Goal: Information Seeking & Learning: Learn about a topic

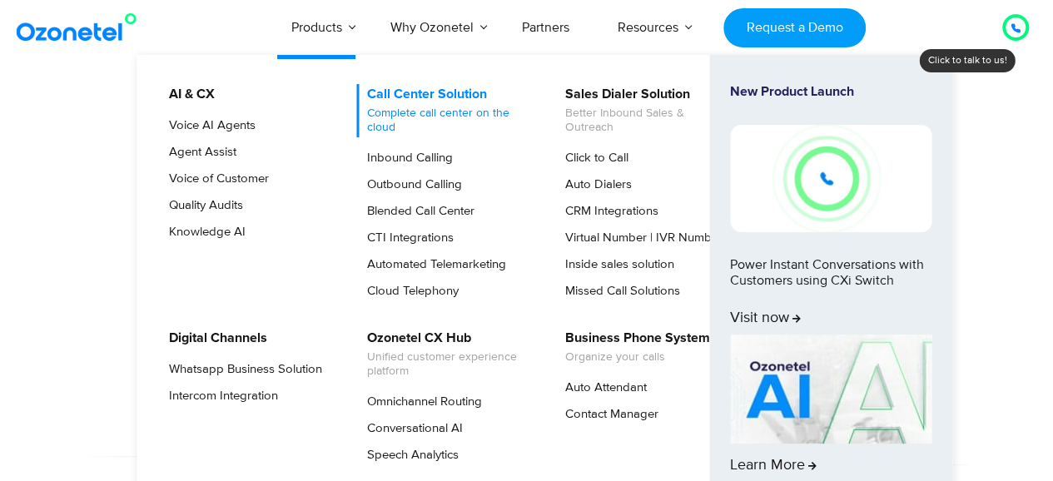
click at [449, 91] on link "Call Center Solution Complete call center on the cloud" at bounding box center [444, 110] width 177 height 53
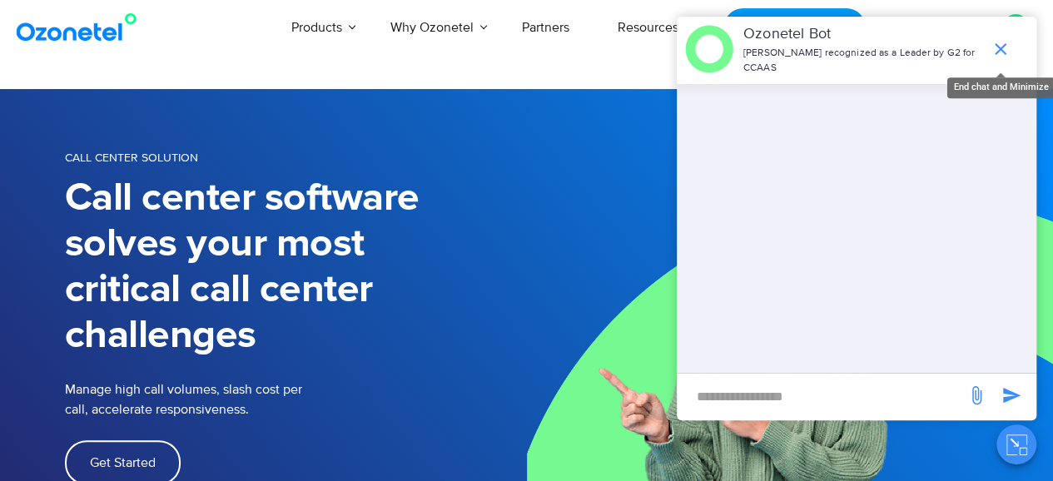
click at [1006, 40] on icon "end chat or minimize" at bounding box center [1000, 49] width 20 height 20
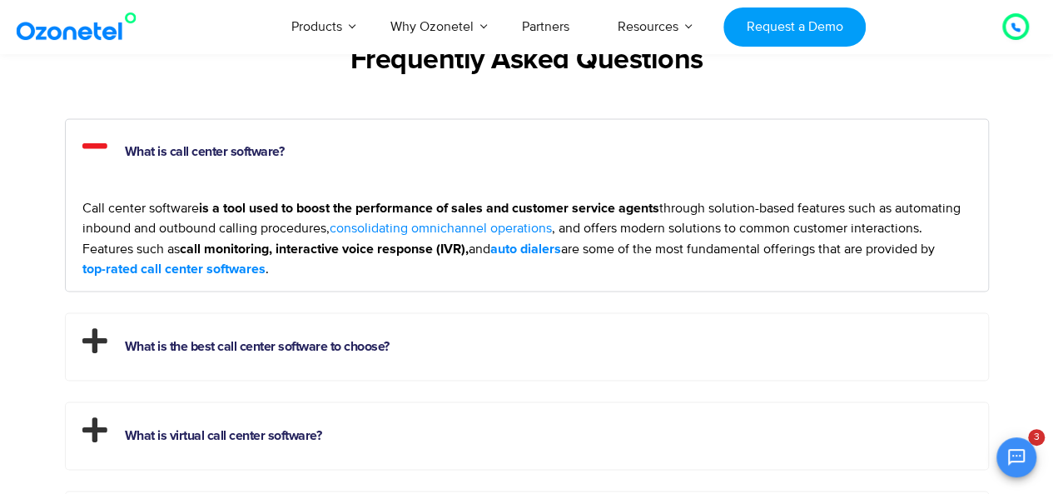
scroll to position [6734, 0]
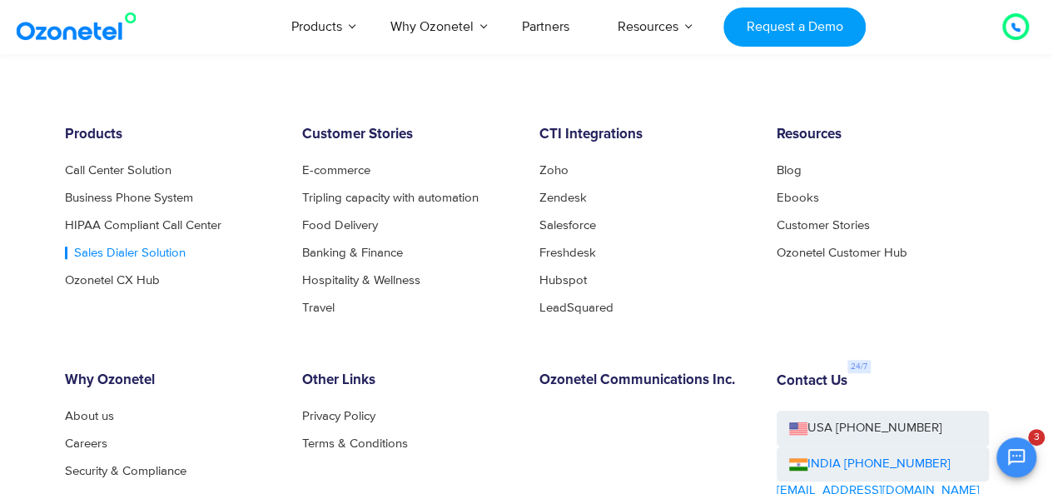
click at [145, 246] on link "Sales Dialer Solution" at bounding box center [125, 252] width 121 height 12
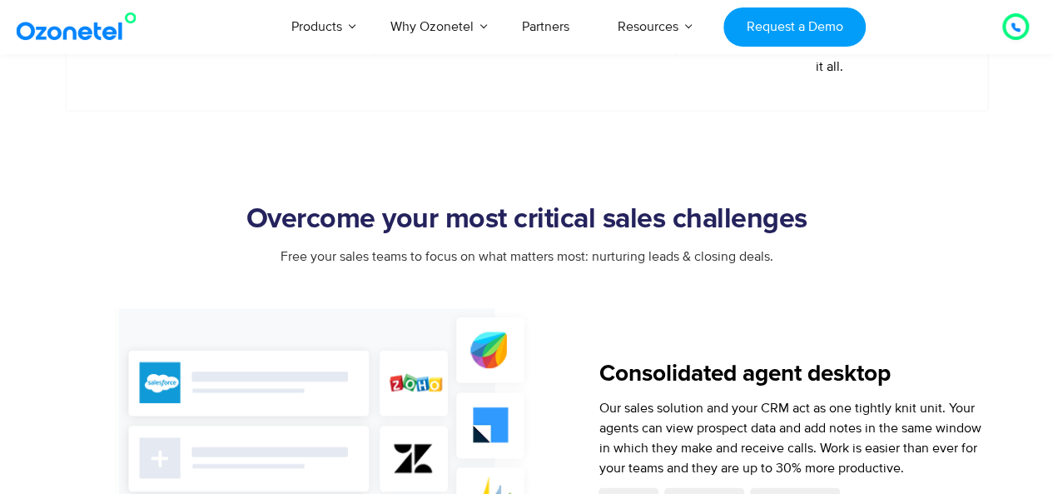
scroll to position [3133, 0]
